Goal: Navigation & Orientation: Find specific page/section

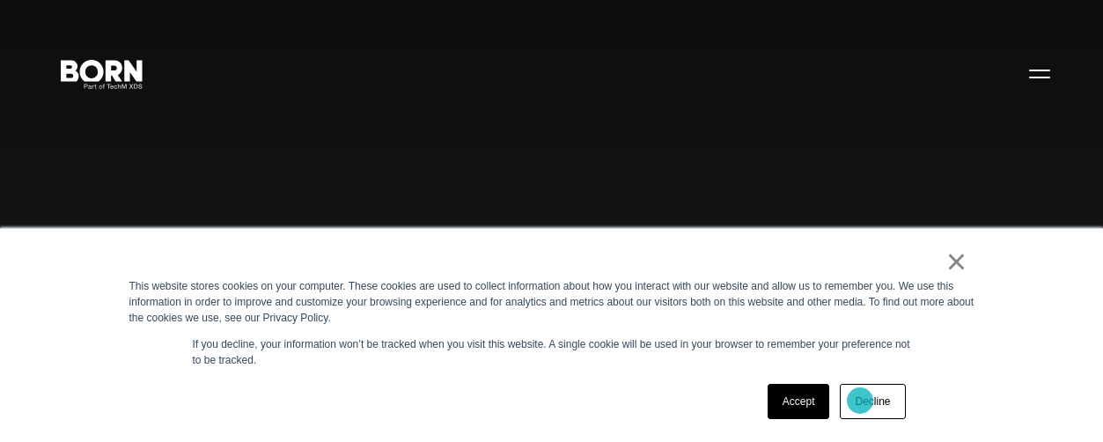
click at [860, 400] on link "Decline" at bounding box center [872, 401] width 65 height 35
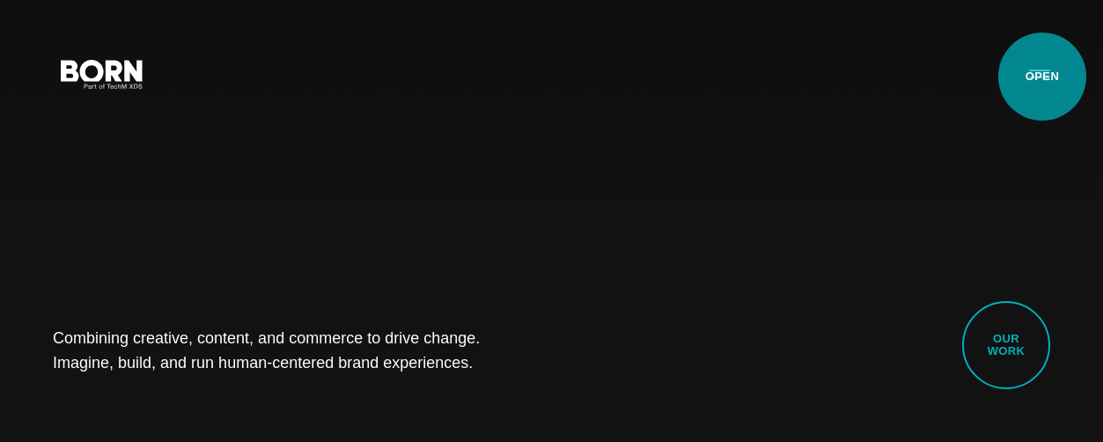
click at [1042, 77] on button "Primary Menu" at bounding box center [1039, 73] width 42 height 37
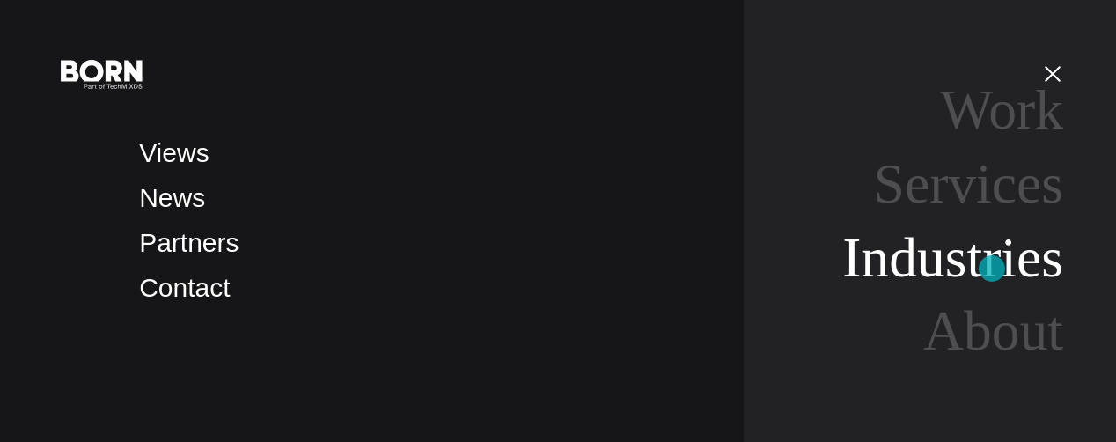
click at [992, 268] on link "Industries" at bounding box center [952, 257] width 221 height 62
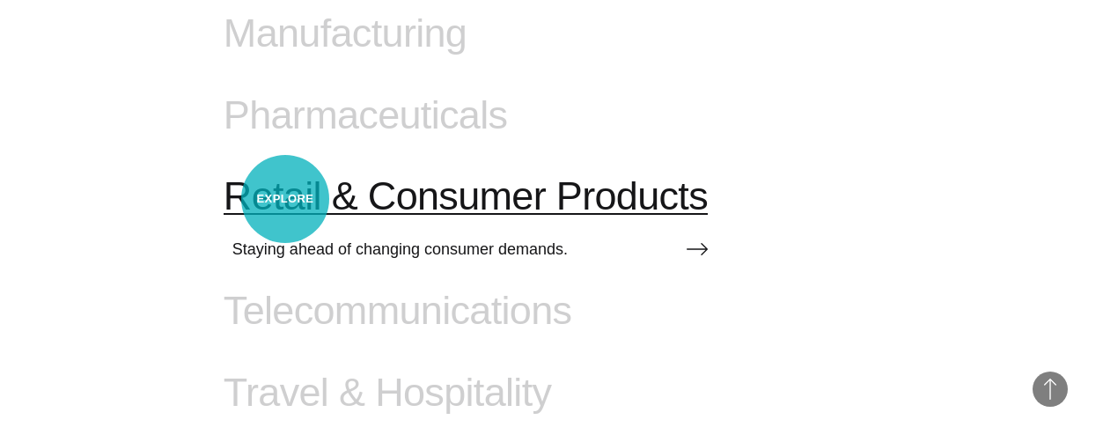
scroll to position [1551, 0]
click at [285, 199] on span "Retail & Consumer Products" at bounding box center [466, 197] width 484 height 46
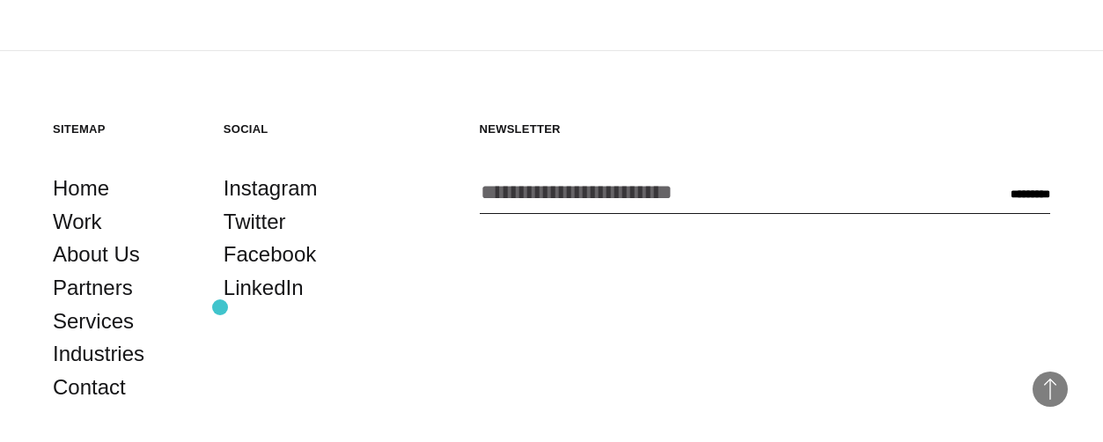
scroll to position [5359, 0]
